Goal: Task Accomplishment & Management: Manage account settings

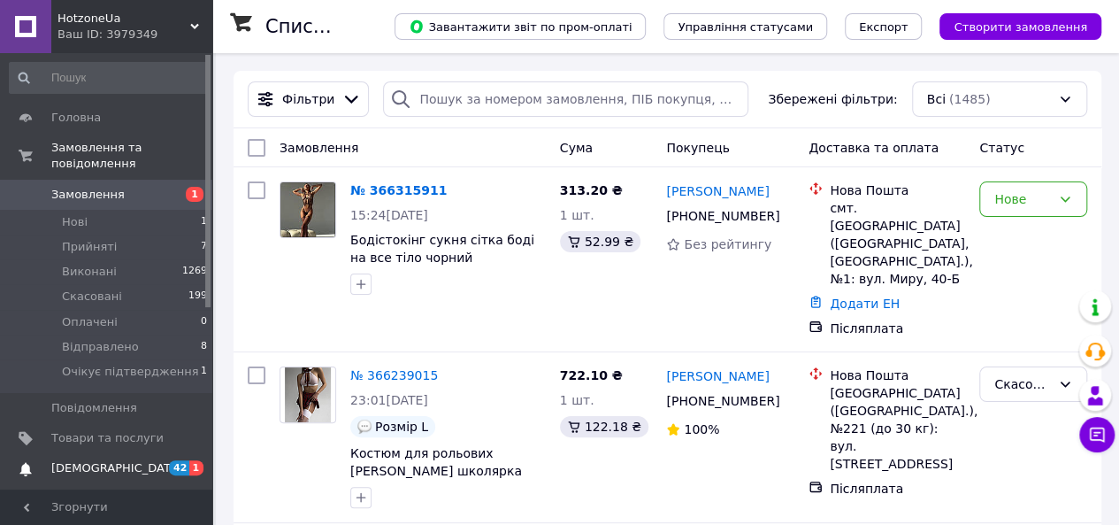
click at [132, 453] on link "Сповіщення 42 1" at bounding box center [109, 468] width 218 height 30
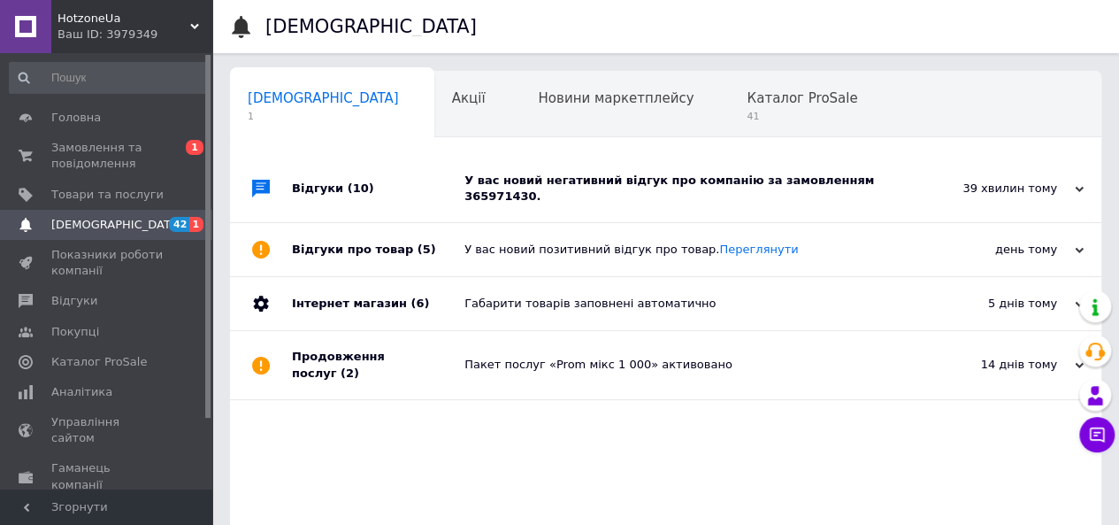
scroll to position [0, 5]
click at [87, 305] on span "Відгуки" at bounding box center [74, 301] width 46 height 16
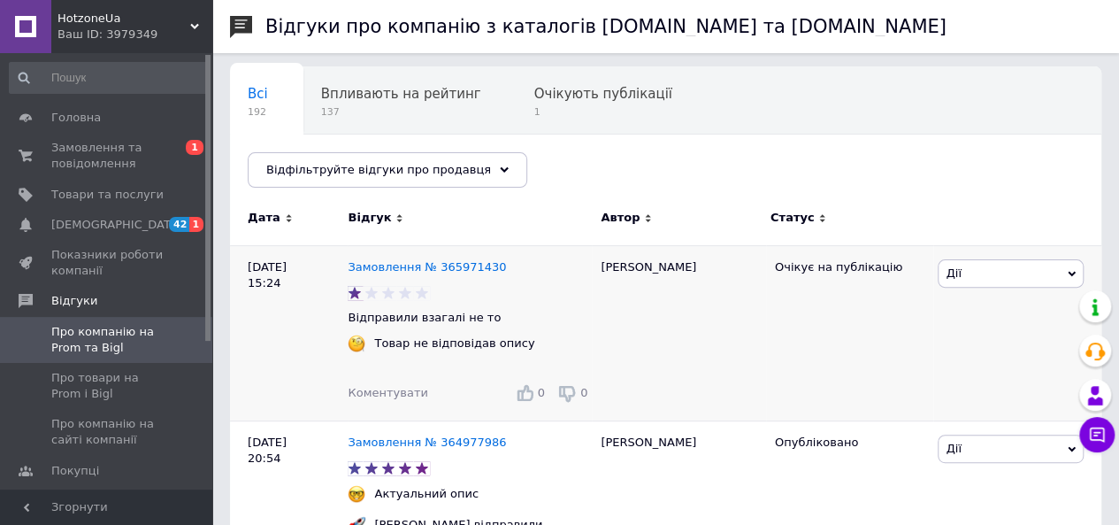
scroll to position [177, 0]
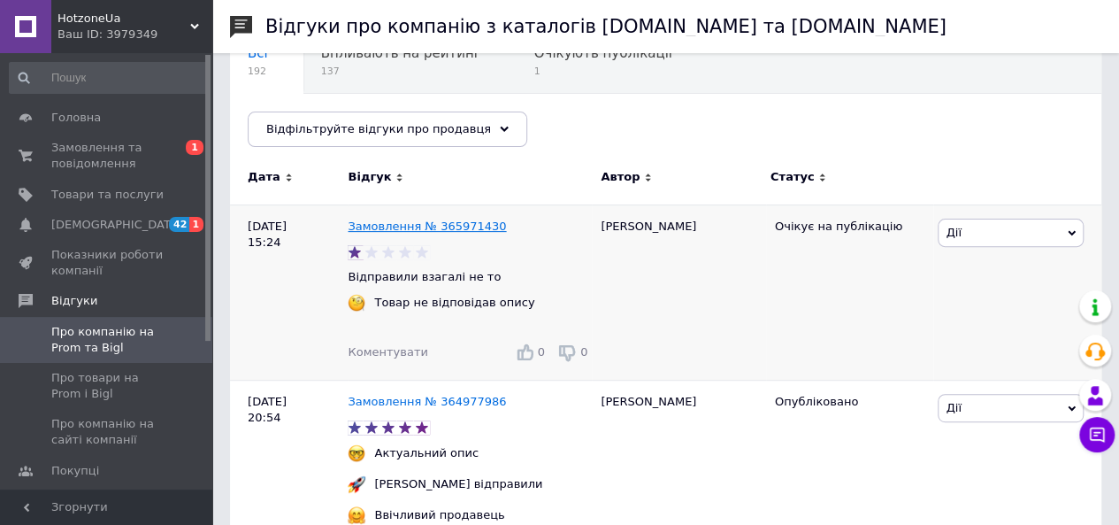
click at [439, 228] on link "Замовлення № 365971430" at bounding box center [427, 225] width 158 height 13
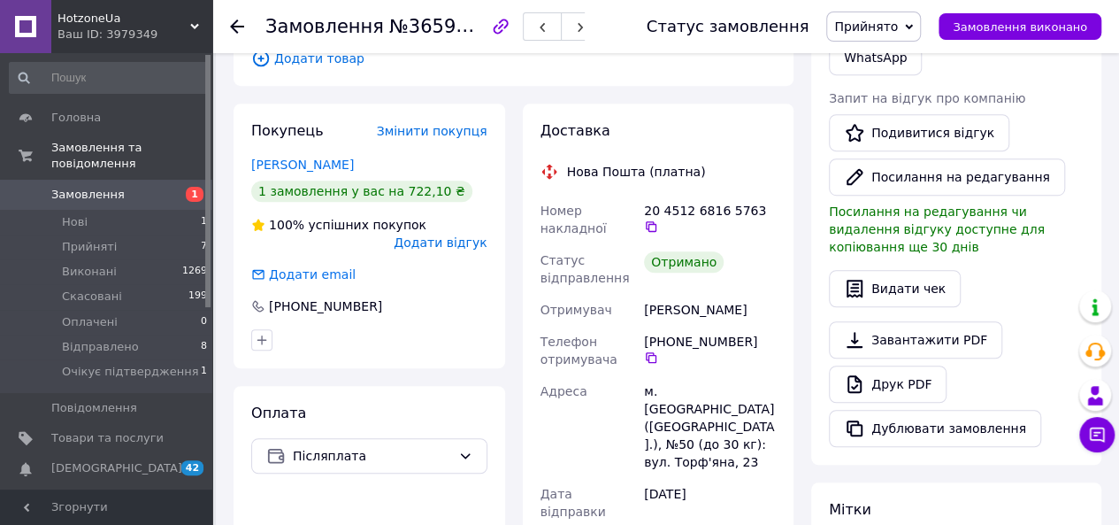
scroll to position [442, 0]
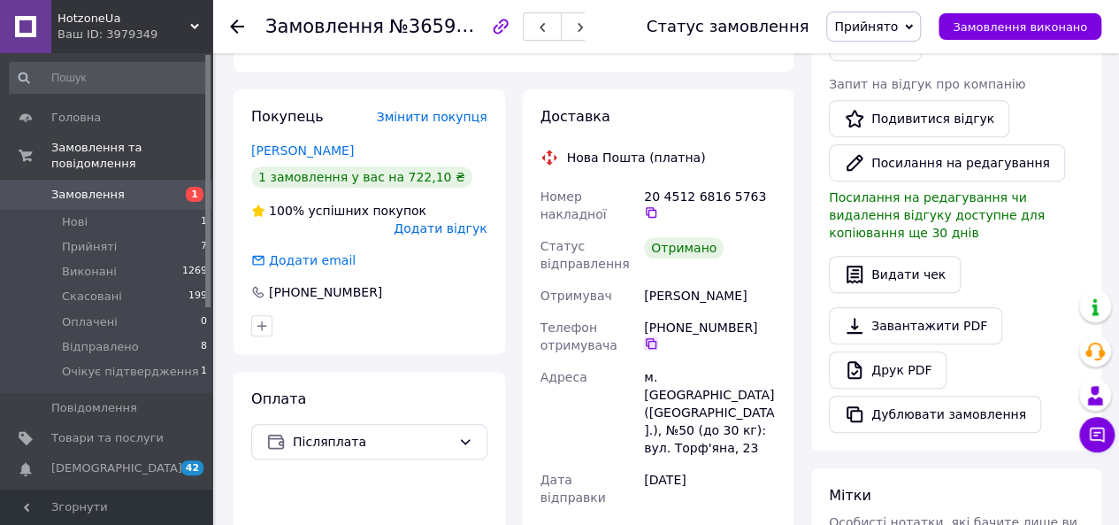
click at [656, 338] on icon at bounding box center [651, 343] width 11 height 11
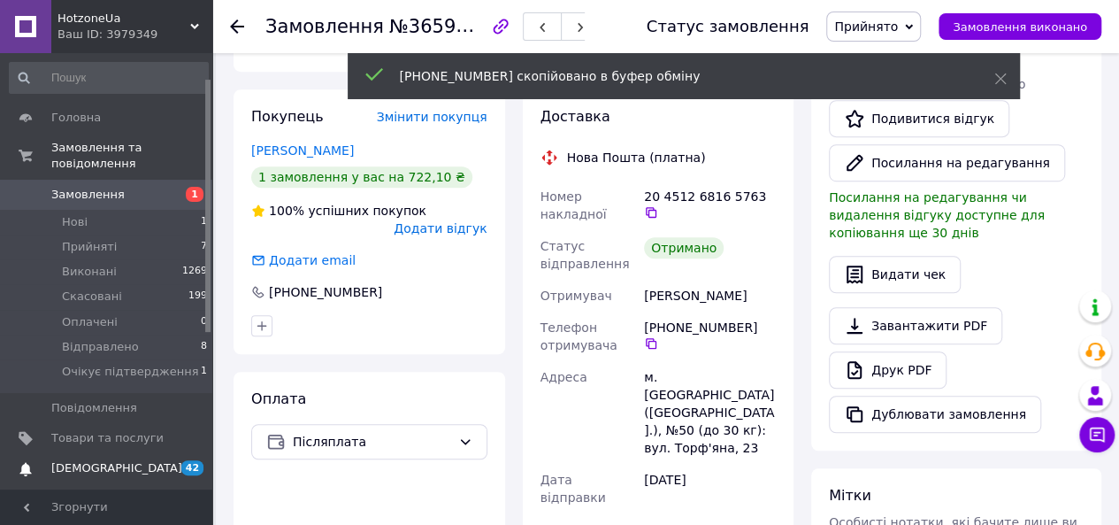
scroll to position [265, 0]
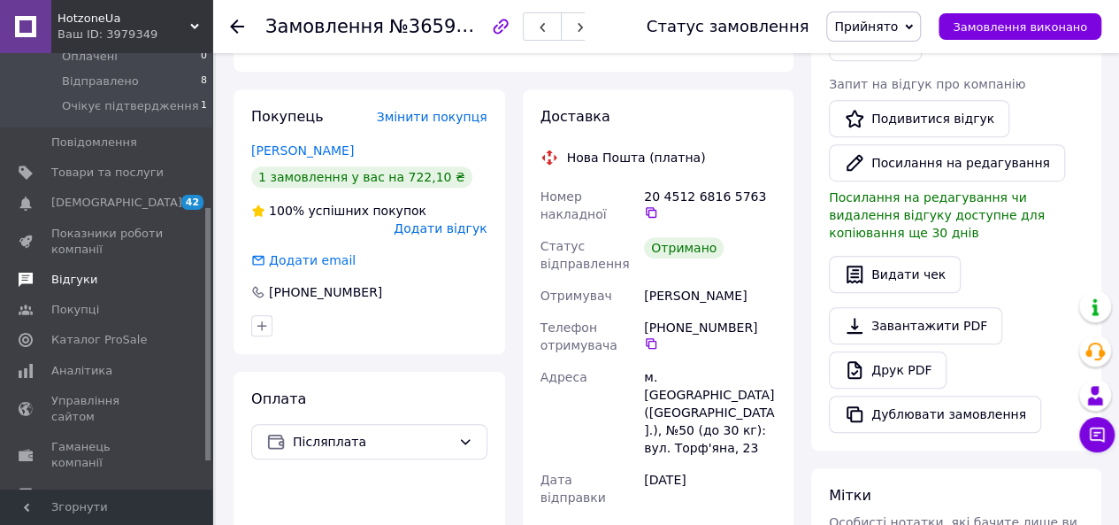
click at [73, 272] on span "Відгуки" at bounding box center [74, 280] width 46 height 16
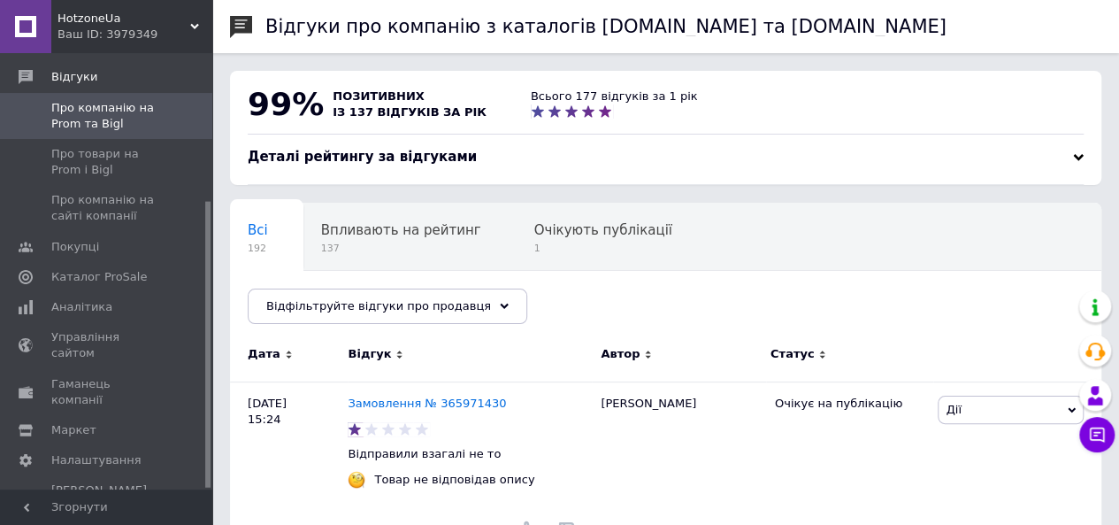
scroll to position [88, 0]
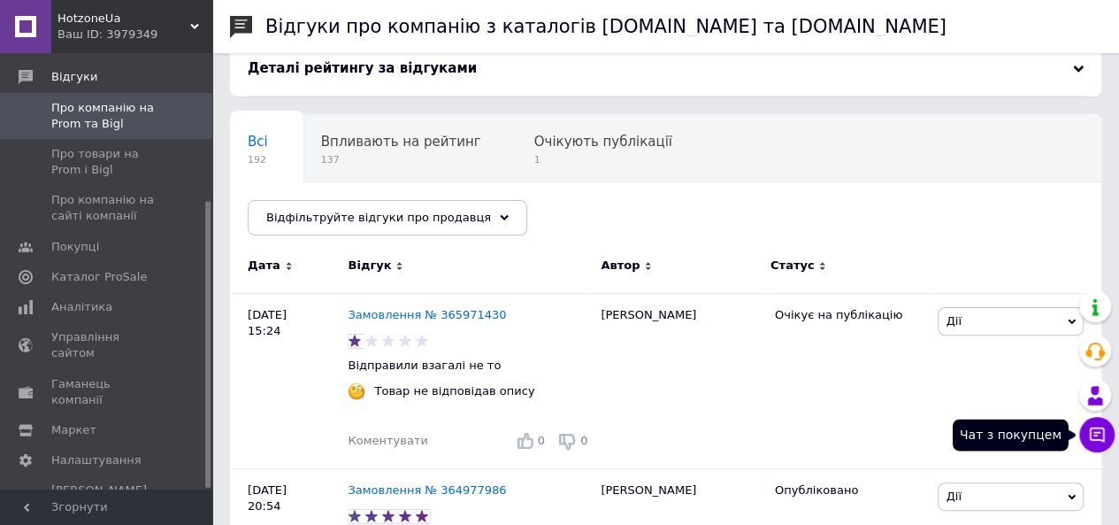
click at [1109, 429] on button "Чат з покупцем" at bounding box center [1096, 434] width 35 height 35
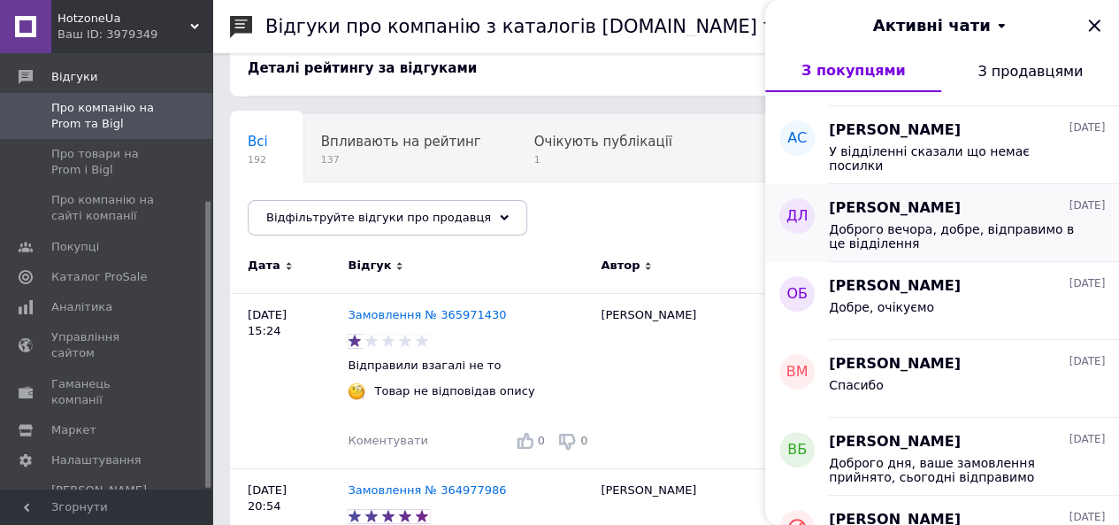
scroll to position [619, 0]
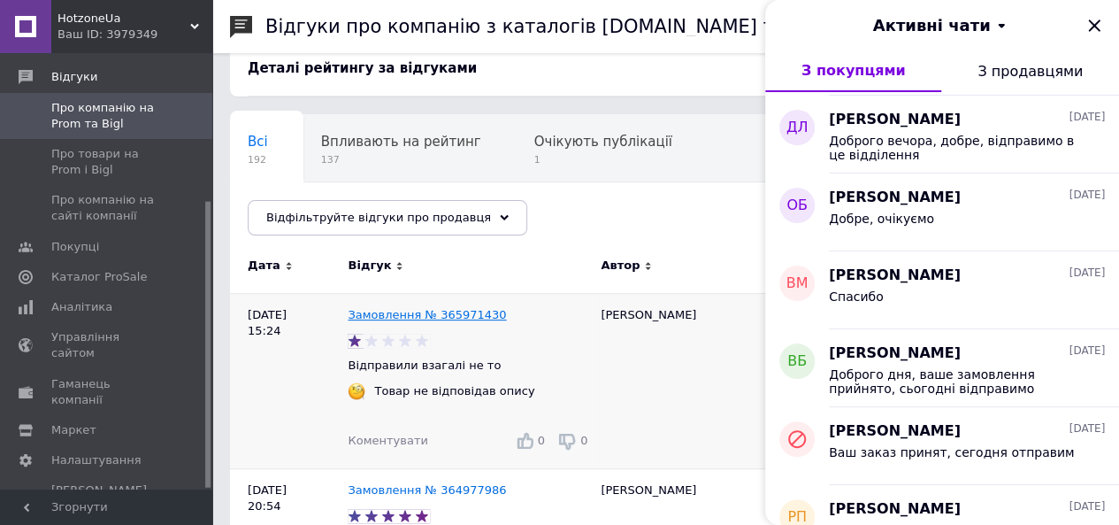
click at [407, 314] on link "Замовлення № 365971430" at bounding box center [427, 314] width 158 height 13
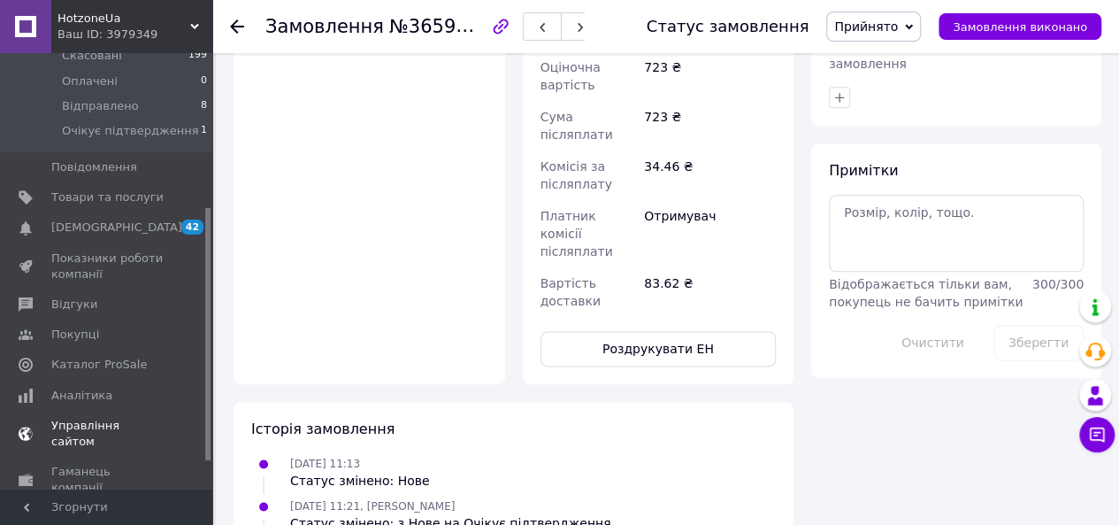
scroll to position [265, 0]
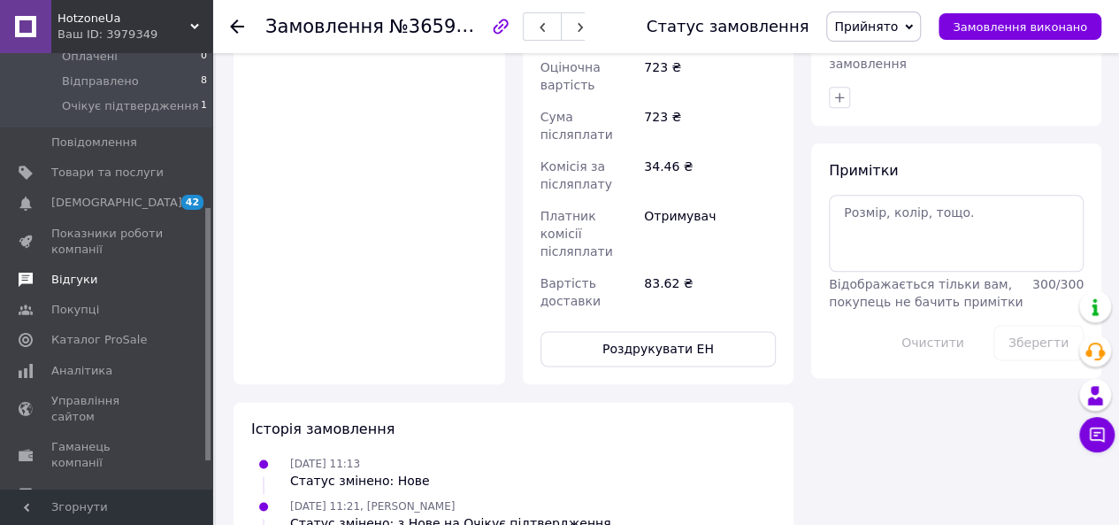
click at [92, 272] on span "Відгуки" at bounding box center [107, 280] width 112 height 16
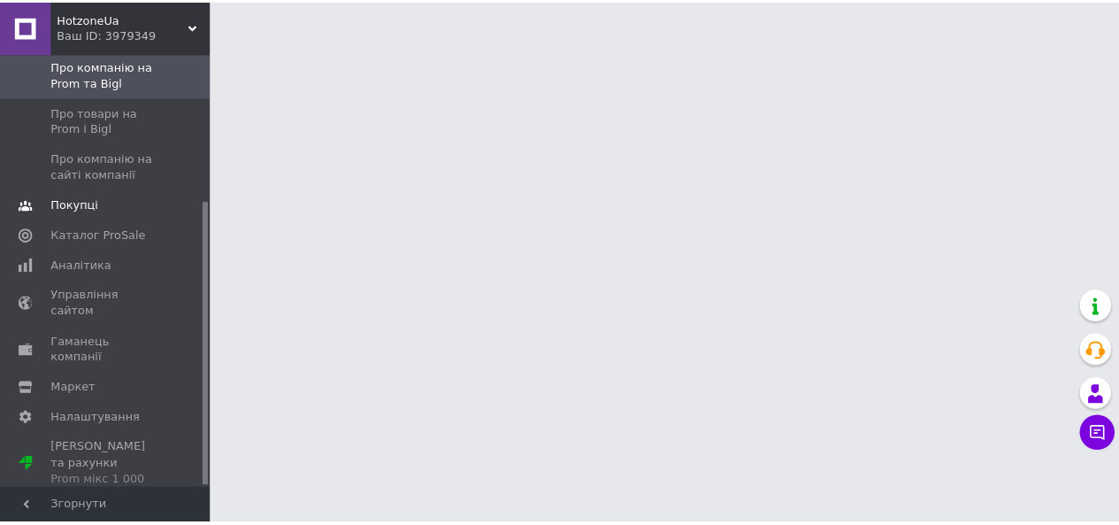
scroll to position [224, 0]
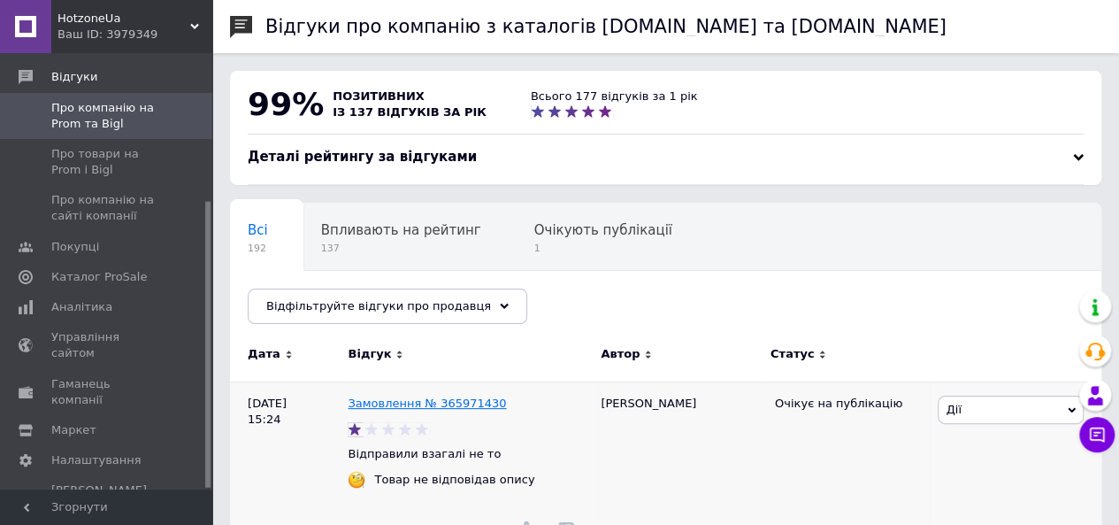
click at [441, 406] on link "Замовлення № 365971430" at bounding box center [427, 402] width 158 height 13
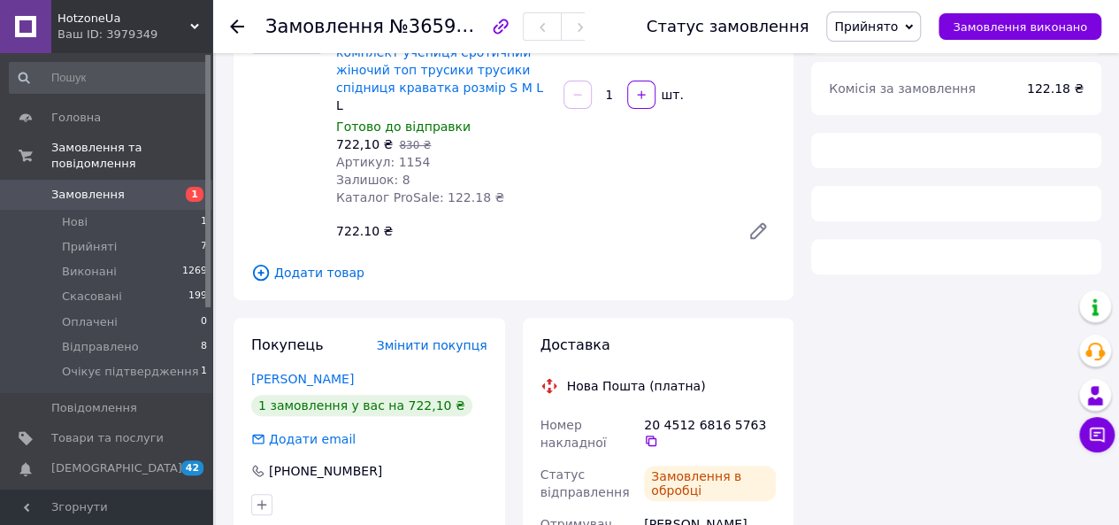
scroll to position [354, 0]
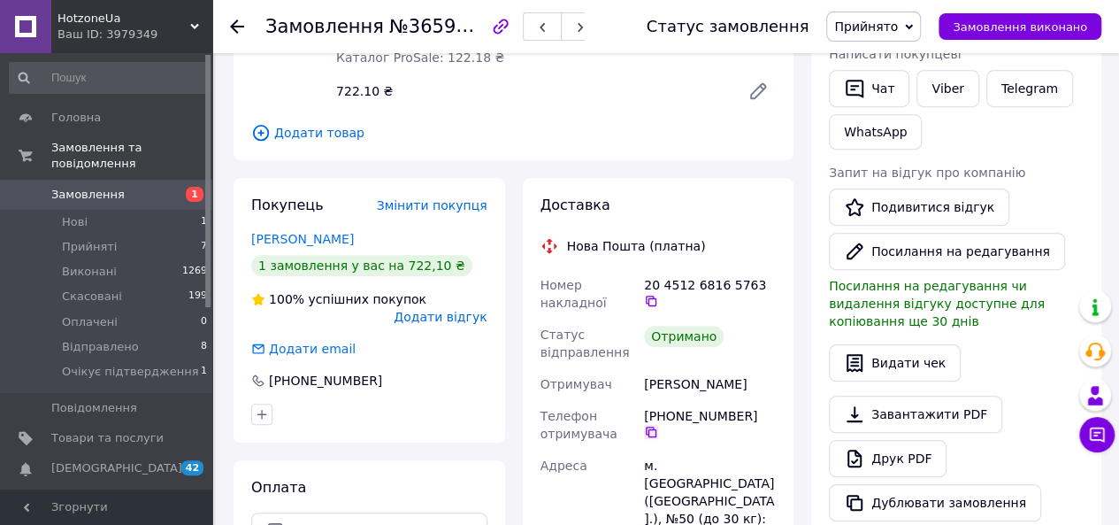
click at [658, 425] on icon at bounding box center [651, 432] width 14 height 14
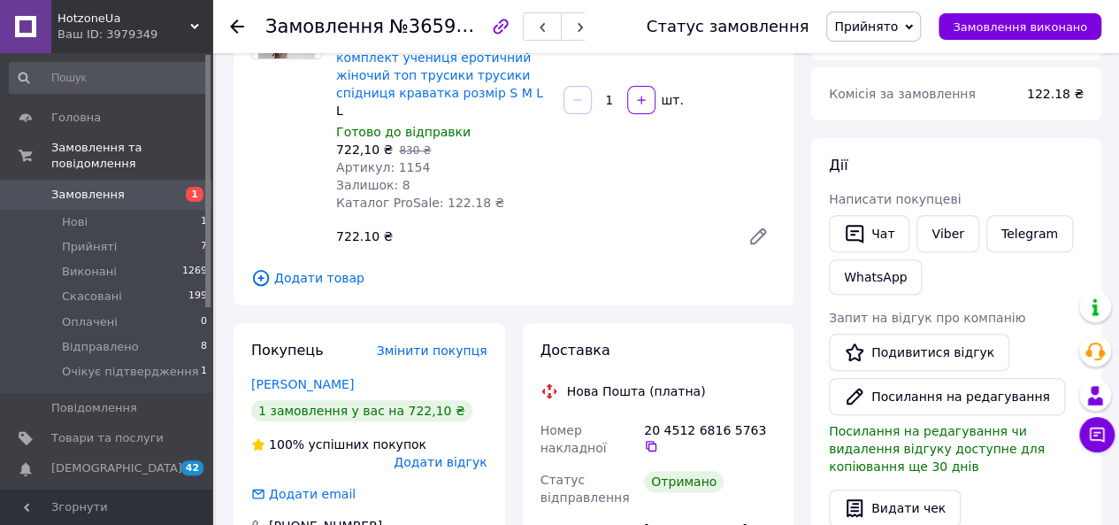
scroll to position [0, 0]
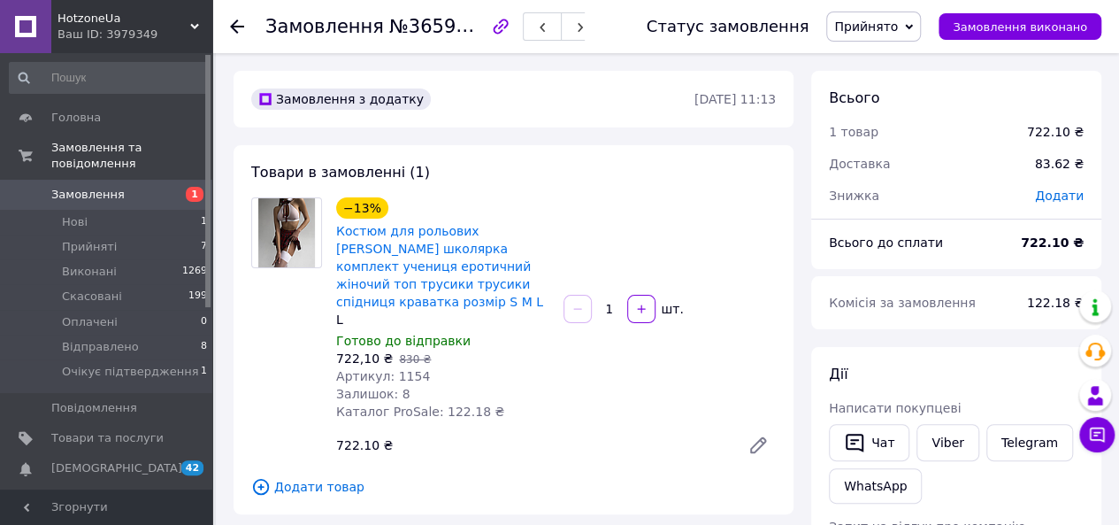
click at [239, 24] on icon at bounding box center [237, 26] width 14 height 14
click at [133, 187] on span "Замовлення" at bounding box center [107, 195] width 112 height 16
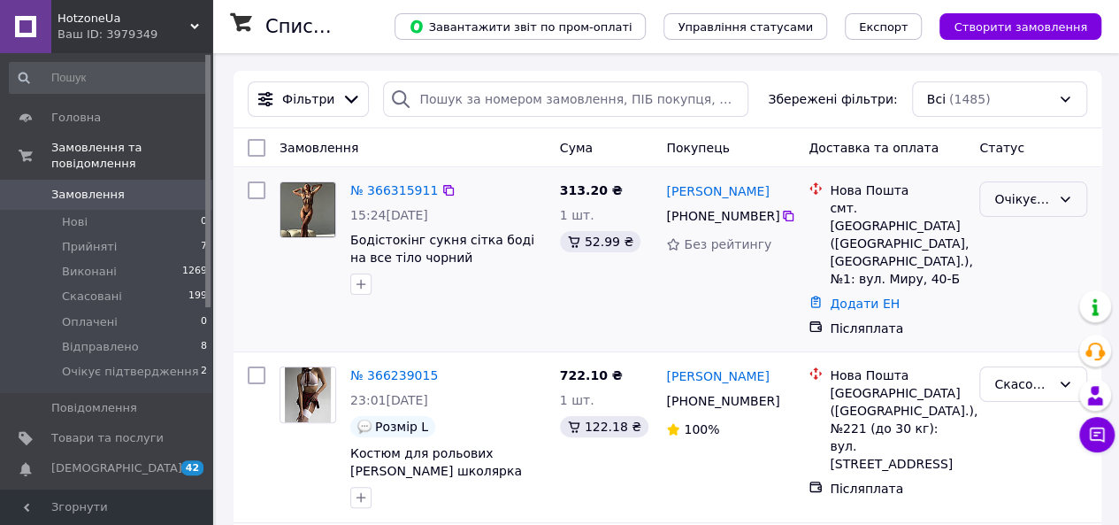
click at [1018, 196] on div "Очікує підтвердження" at bounding box center [1022, 198] width 57 height 19
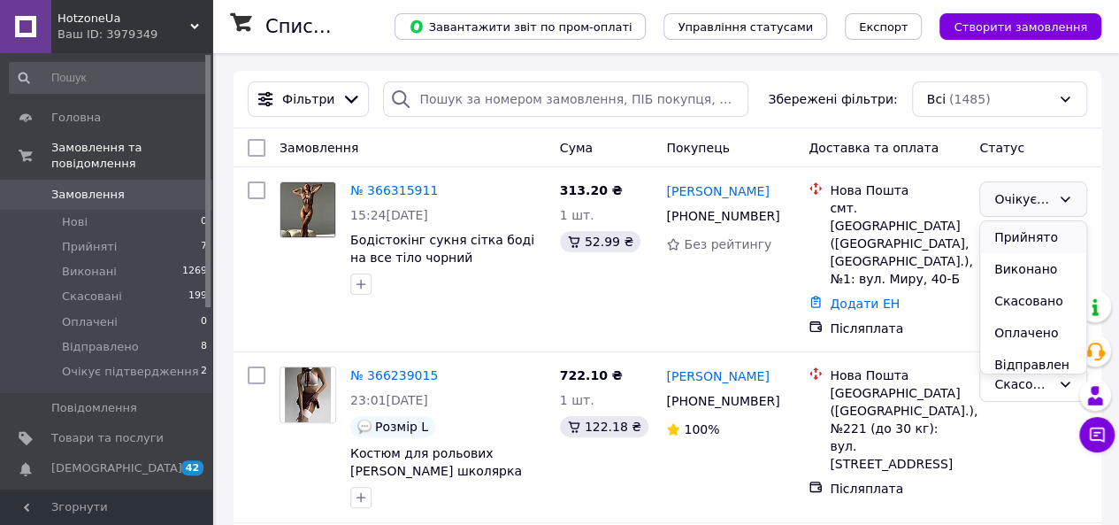
click at [1017, 231] on li "Прийнято" at bounding box center [1033, 237] width 106 height 32
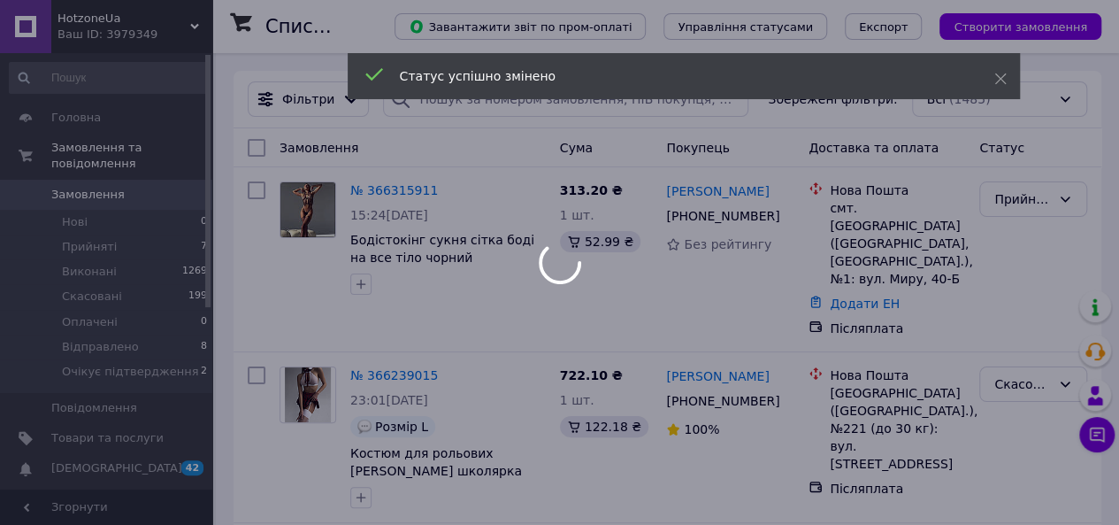
click at [991, 84] on div "Статус успішно змінено" at bounding box center [684, 76] width 672 height 46
click at [994, 82] on icon at bounding box center [1000, 79] width 12 height 12
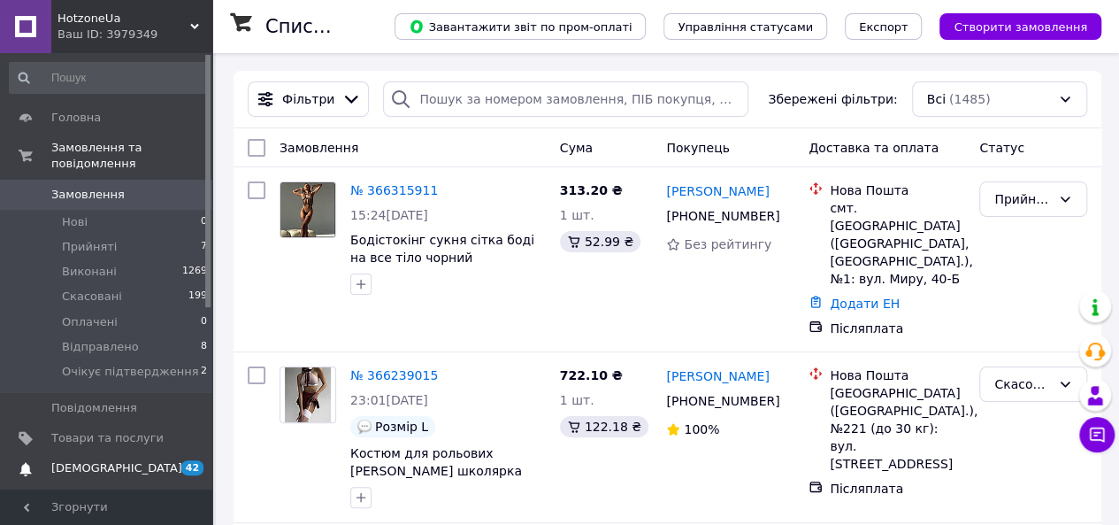
click at [166, 460] on span "42 0" at bounding box center [188, 468] width 49 height 16
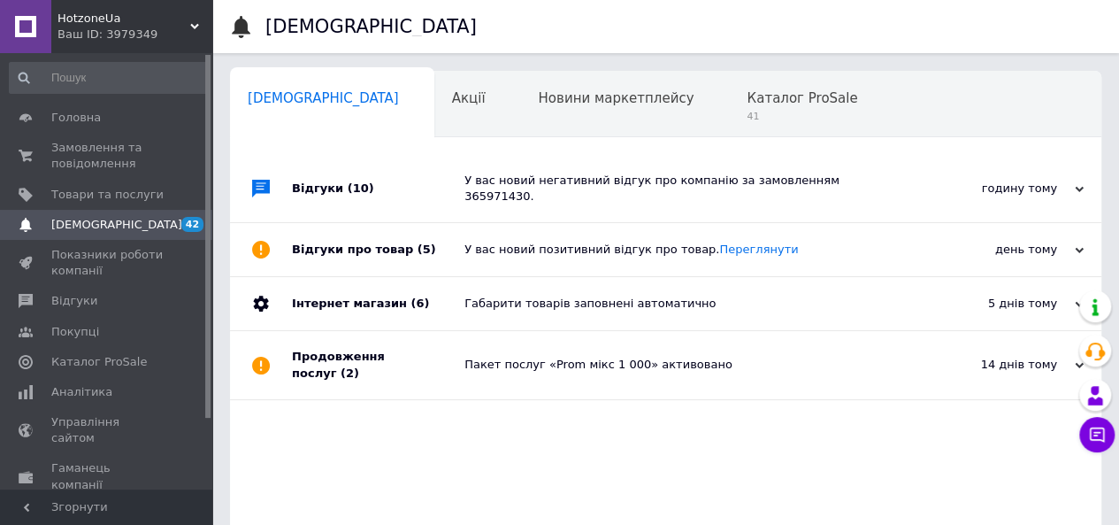
scroll to position [0, 5]
click at [140, 162] on span "Замовлення та повідомлення" at bounding box center [107, 156] width 112 height 32
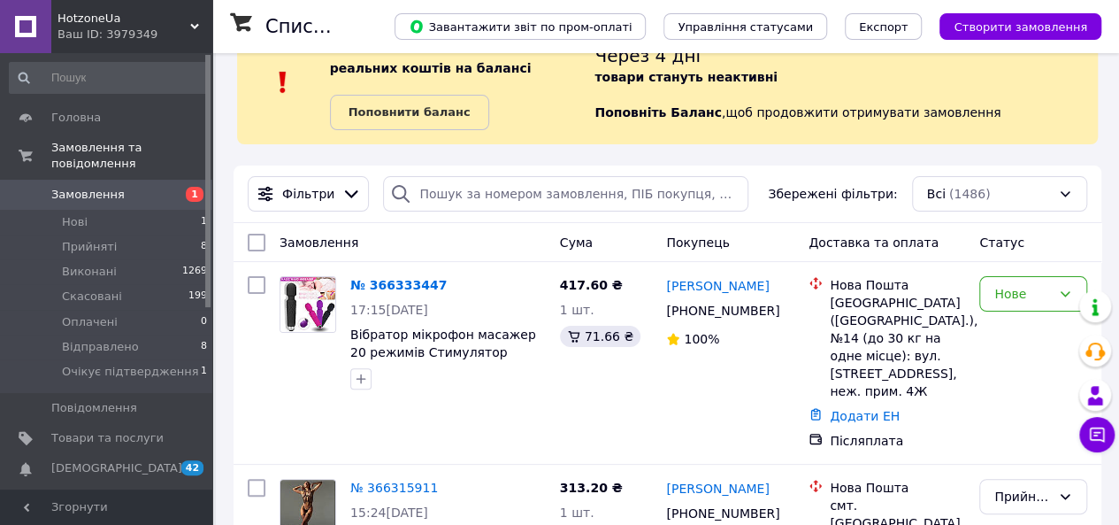
scroll to position [177, 0]
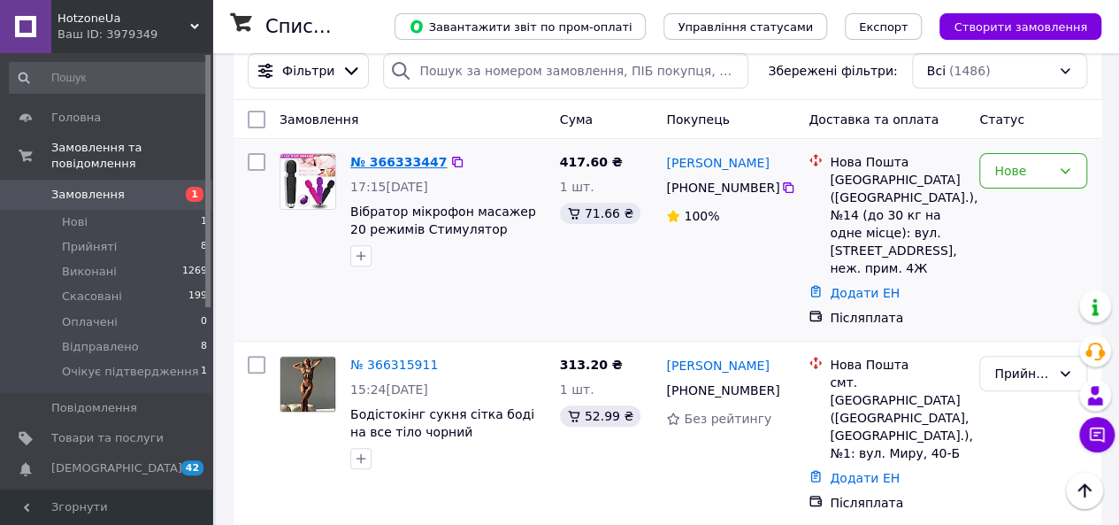
click at [400, 157] on link "№ 366333447" at bounding box center [398, 162] width 96 height 14
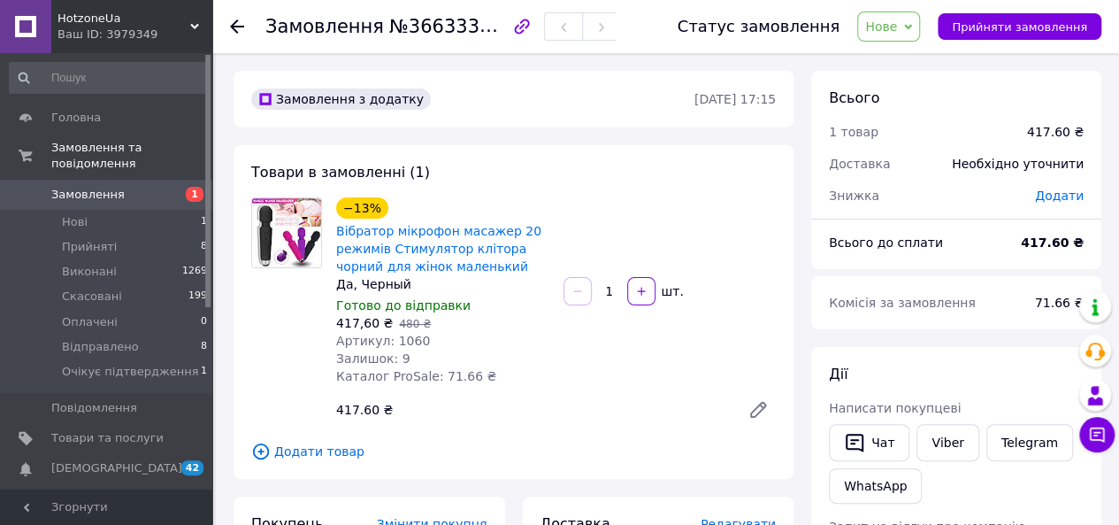
click at [884, 27] on span "Нове" at bounding box center [888, 27] width 63 height 30
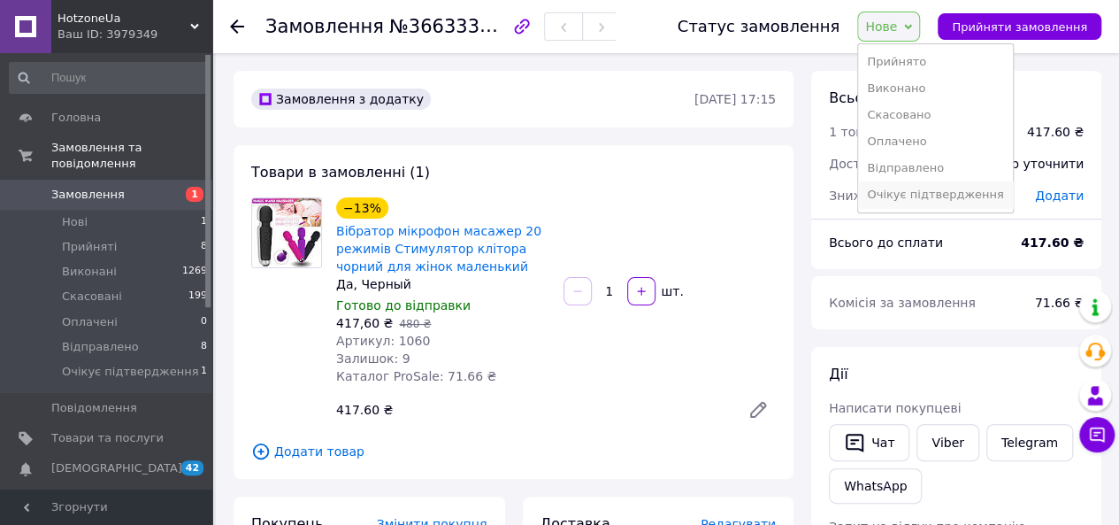
click at [934, 192] on li "Очікує підтвердження" at bounding box center [935, 194] width 154 height 27
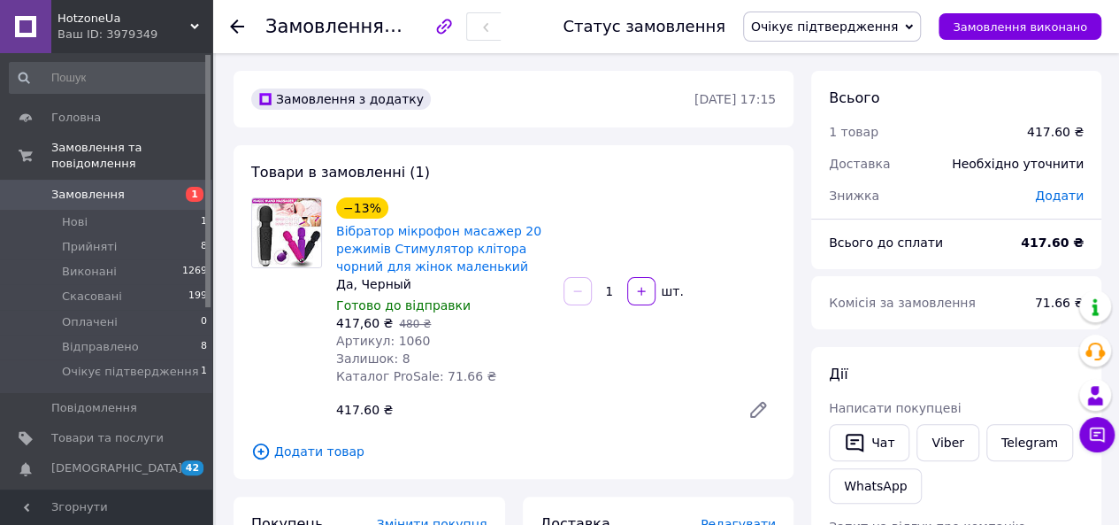
drag, startPoint x: 939, startPoint y: 199, endPoint x: 623, endPoint y: 134, distance: 322.6
